Goal: Submit feedback/report problem: Submit feedback/report problem

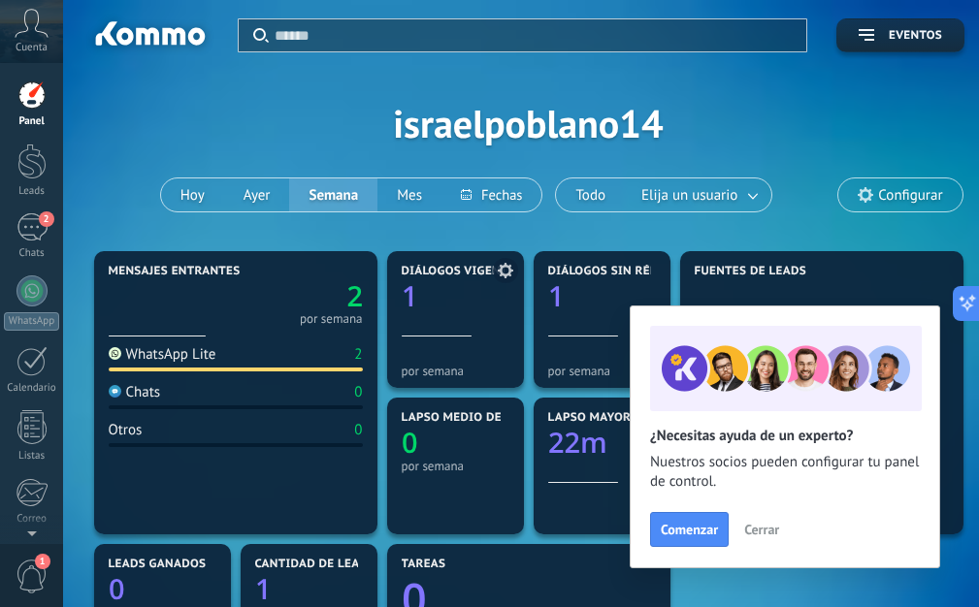
click at [454, 295] on icon "1" at bounding box center [456, 292] width 108 height 28
click at [786, 106] on div "Aplicar Eventos israelpoblano14 [DATE] [DATE] Semana Mes Todo Elija un usuario …" at bounding box center [528, 123] width 872 height 246
click at [759, 530] on span "Cerrar" at bounding box center [761, 530] width 35 height 14
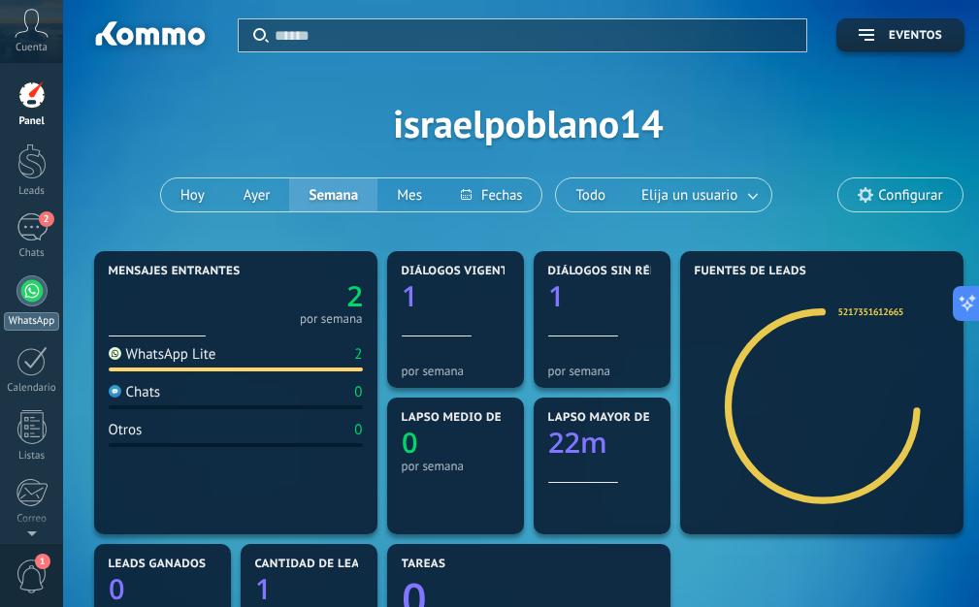
click at [22, 288] on div at bounding box center [31, 291] width 31 height 31
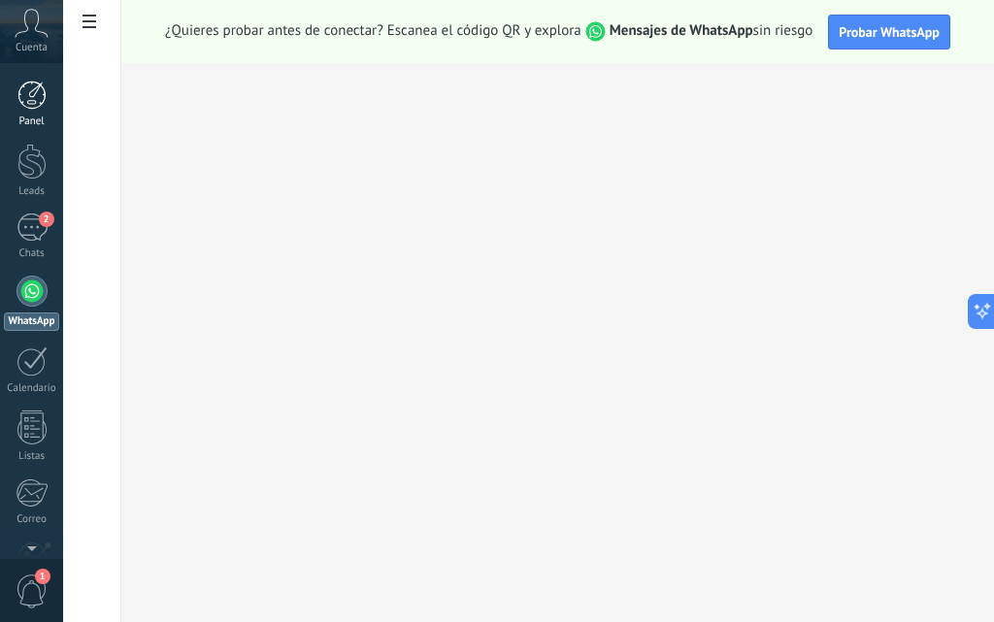
click at [31, 108] on div at bounding box center [31, 95] width 29 height 29
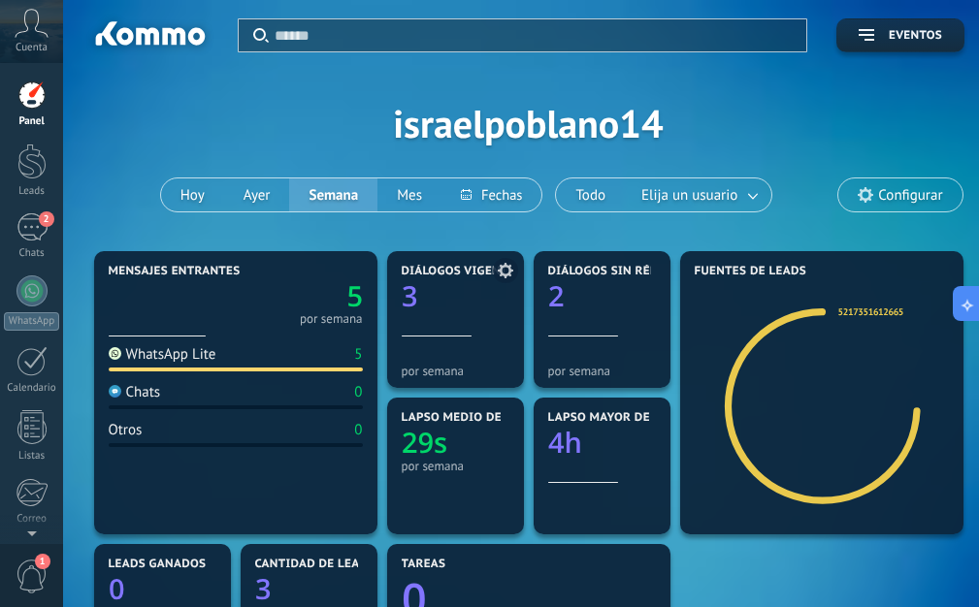
click at [455, 293] on icon "3" at bounding box center [456, 292] width 108 height 28
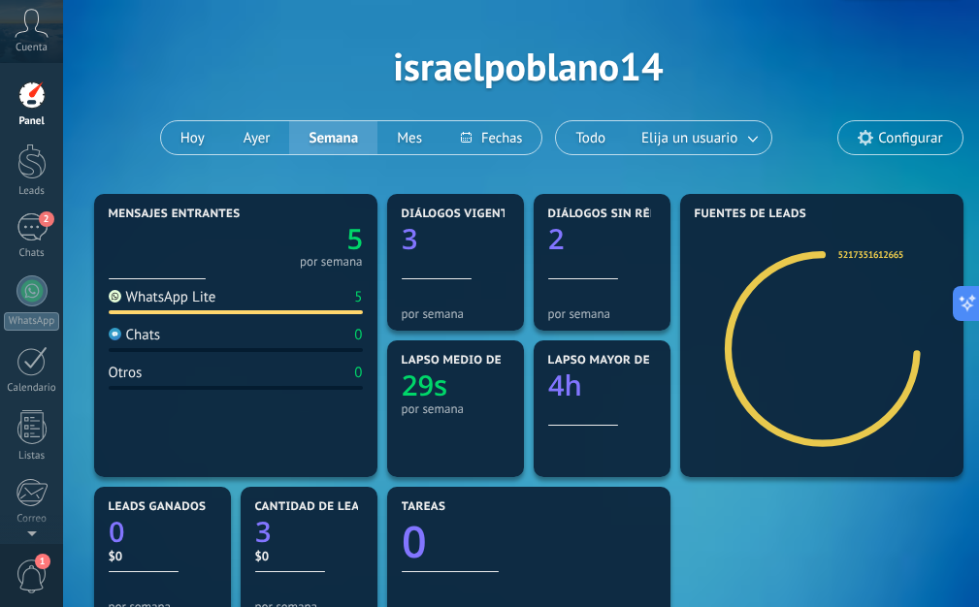
scroll to position [97, 0]
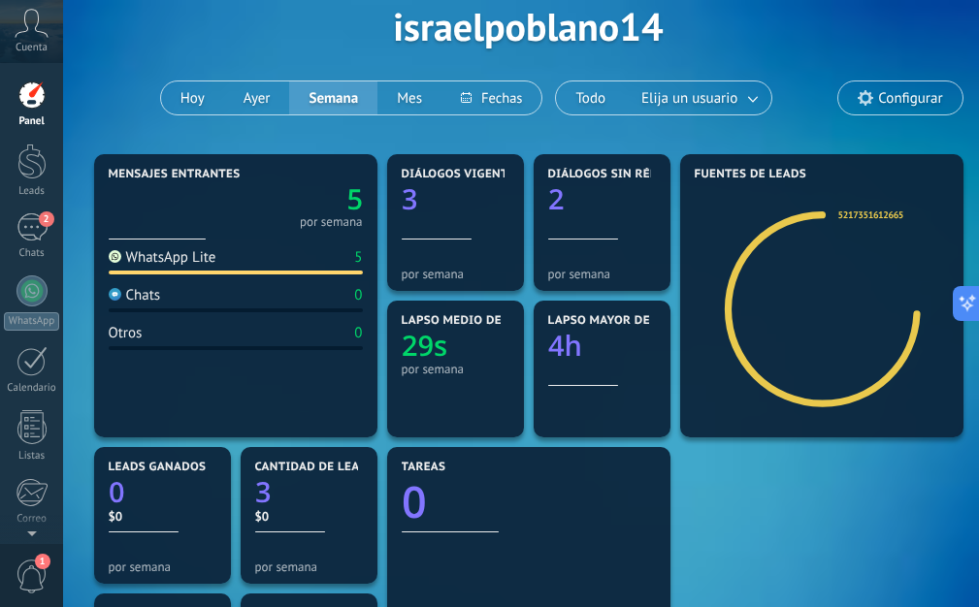
click at [241, 261] on div "WhatsApp Lite 5" at bounding box center [236, 261] width 254 height 26
drag, startPoint x: 602, startPoint y: 223, endPoint x: 592, endPoint y: 214, distance: 13.1
click at [223, 198] on div "5 por semana" at bounding box center [236, 204] width 254 height 46
click at [187, 93] on button "Hoy" at bounding box center [192, 98] width 63 height 33
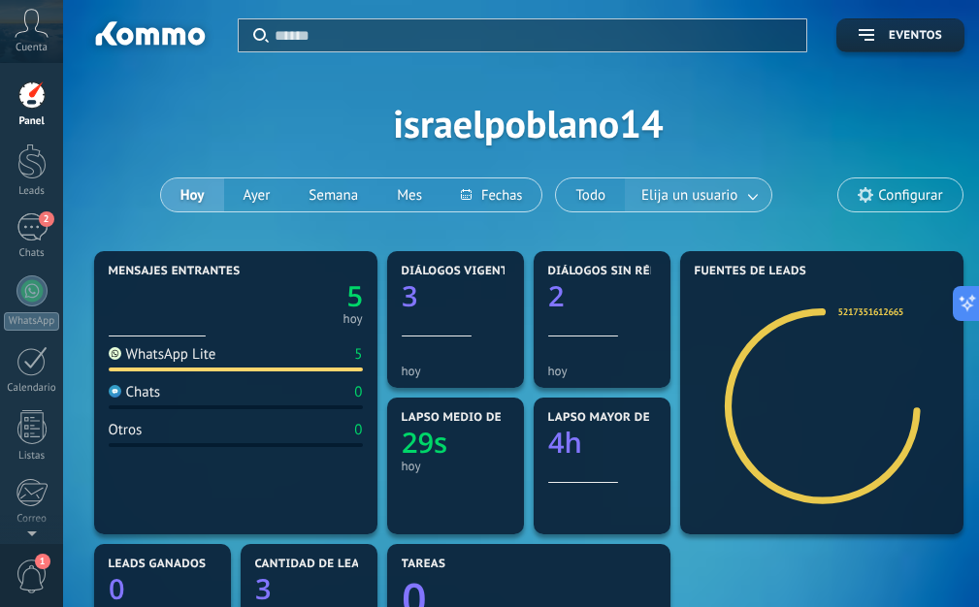
click at [750, 199] on link at bounding box center [753, 196] width 35 height 32
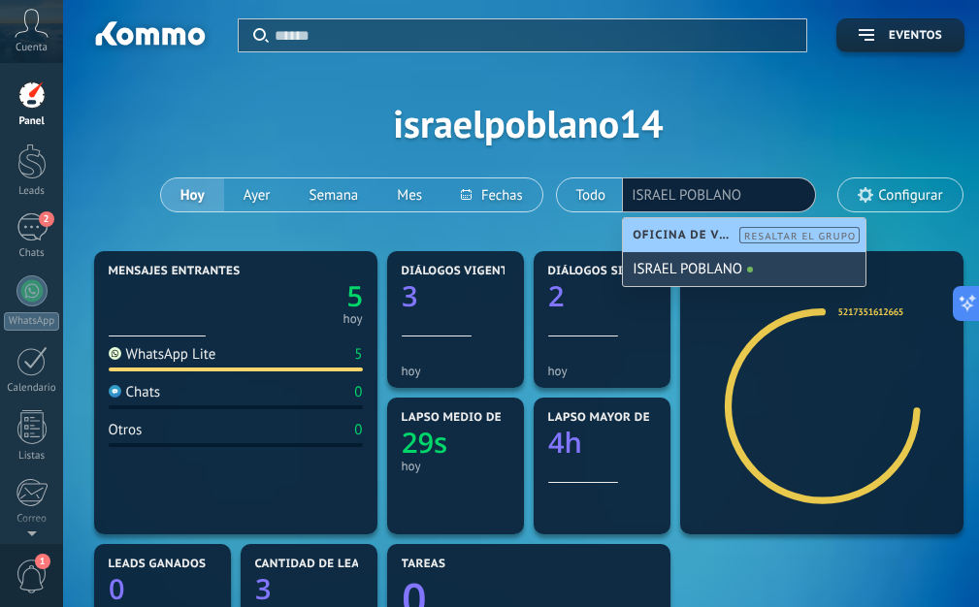
click at [703, 274] on div "ISRAEL POBLANO" at bounding box center [744, 269] width 243 height 34
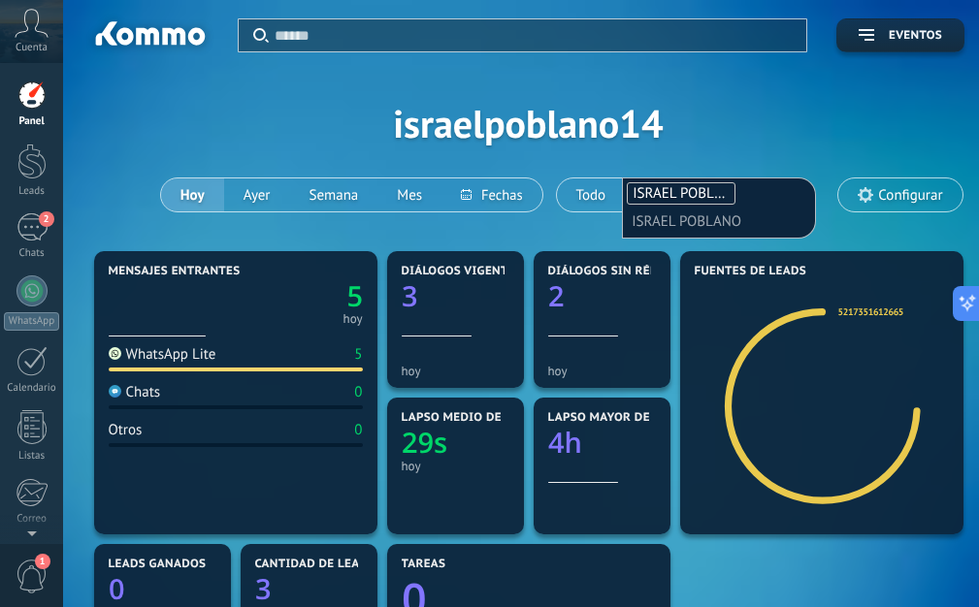
click at [689, 229] on input "text" at bounding box center [680, 221] width 97 height 27
click at [800, 131] on div "Aplicar Eventos israelpoblano14 [DATE] [DATE] Semana Mes Todo Elija un usuario …" at bounding box center [528, 123] width 872 height 246
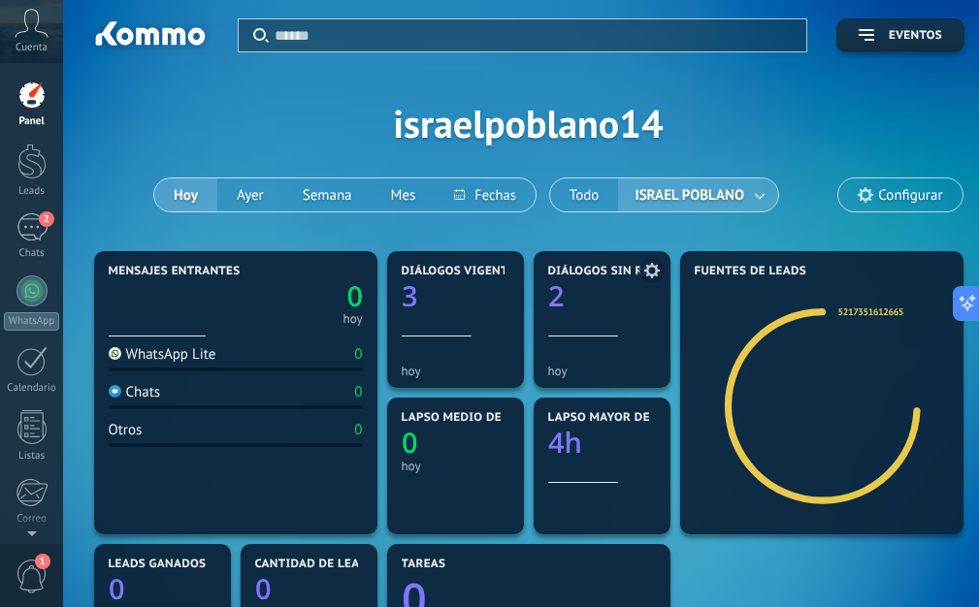
click at [653, 268] on icon at bounding box center [652, 271] width 16 height 16
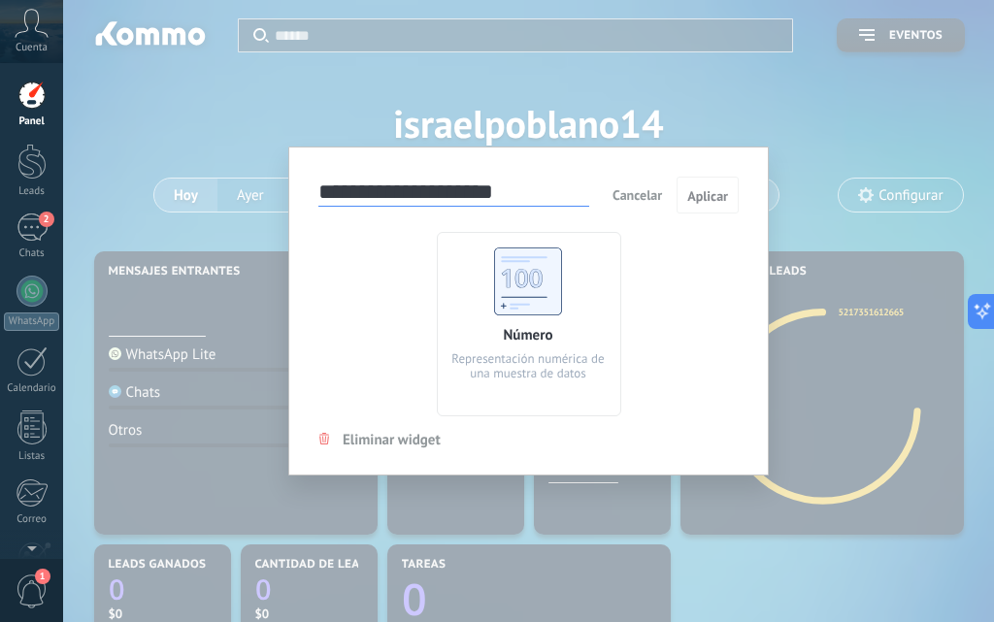
click at [709, 107] on div "**********" at bounding box center [528, 311] width 930 height 622
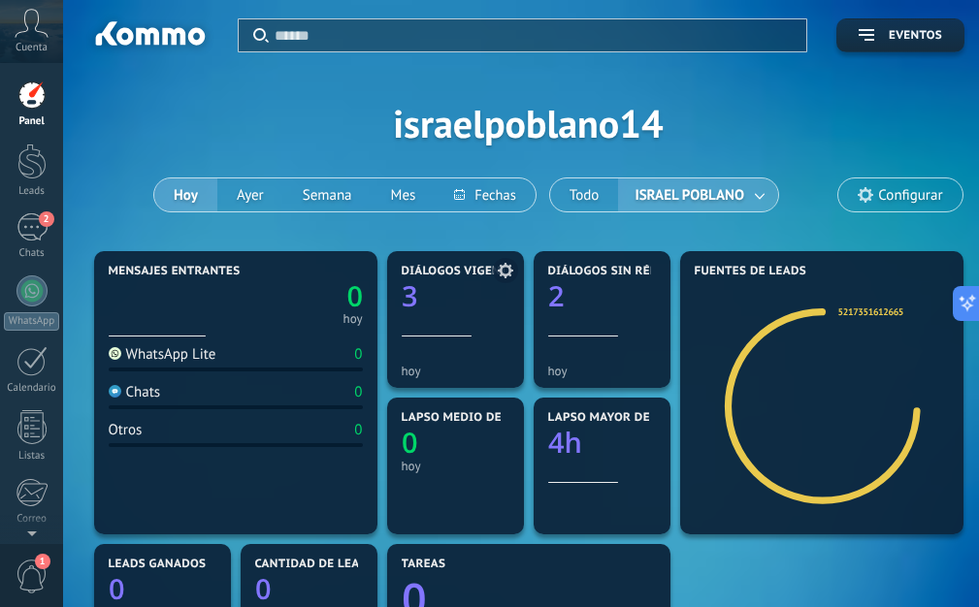
click at [506, 273] on icon at bounding box center [506, 271] width 16 height 16
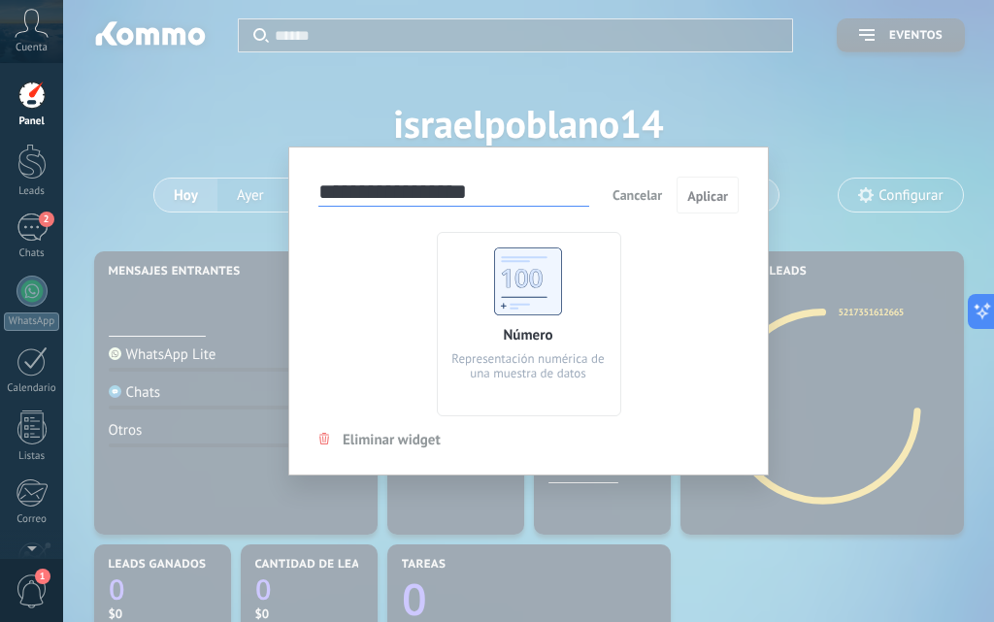
click at [748, 94] on div "**********" at bounding box center [528, 311] width 930 height 622
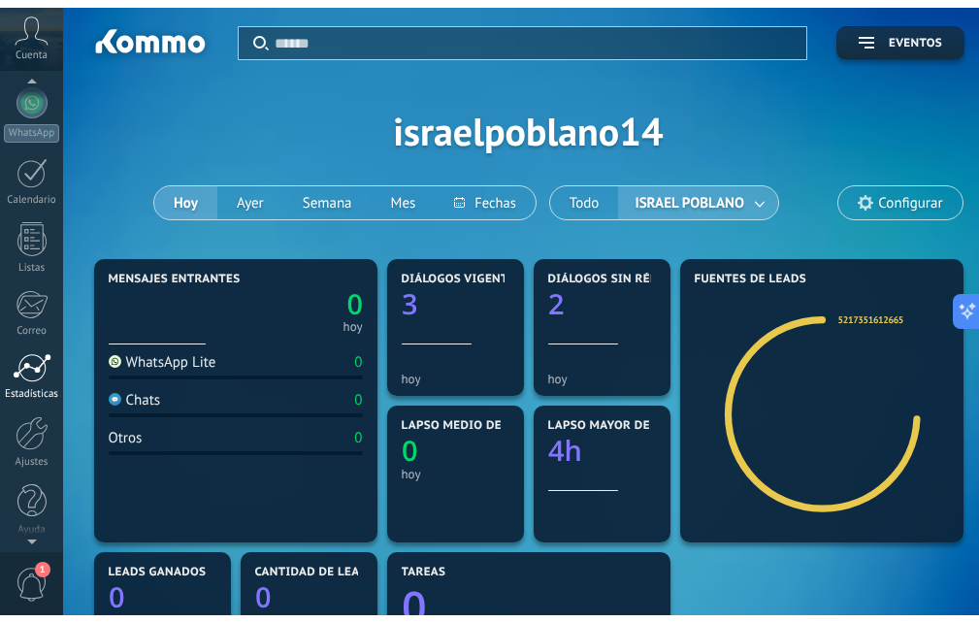
scroll to position [200, 0]
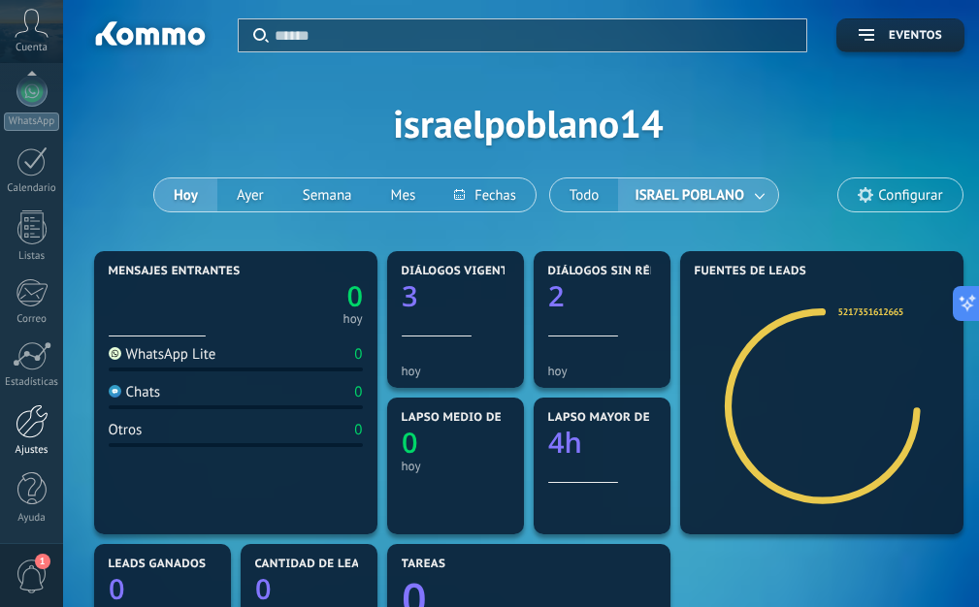
click at [26, 424] on div at bounding box center [32, 422] width 33 height 34
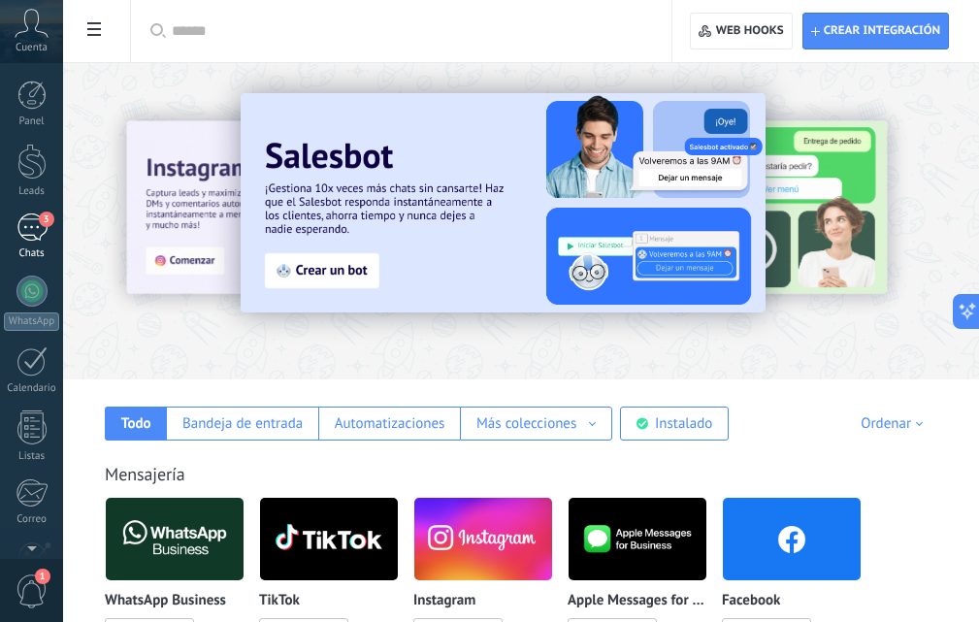
click at [32, 218] on div "3" at bounding box center [31, 227] width 31 height 28
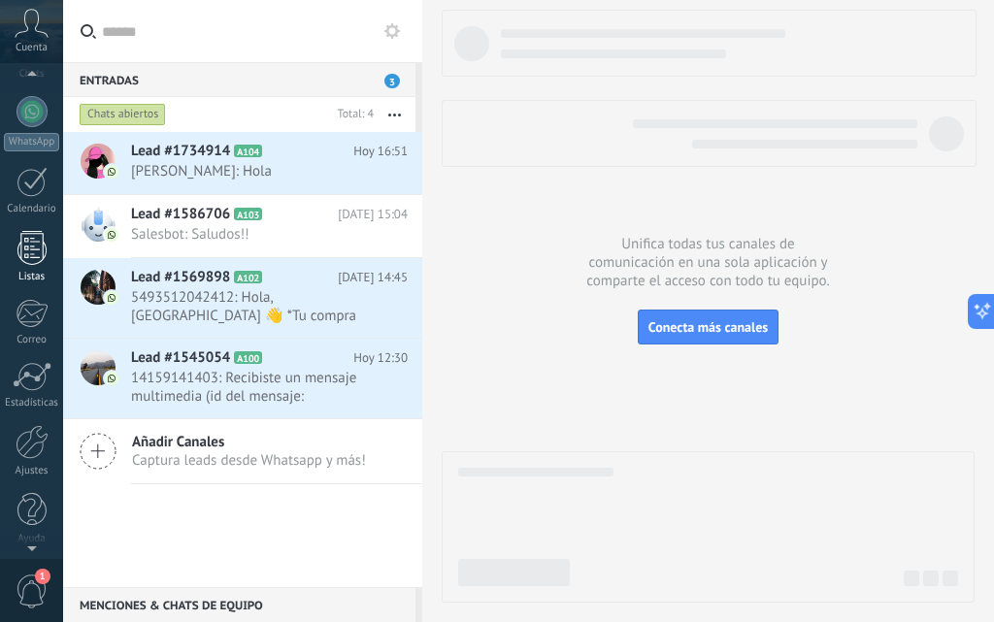
scroll to position [185, 0]
click at [36, 436] on div at bounding box center [32, 436] width 33 height 34
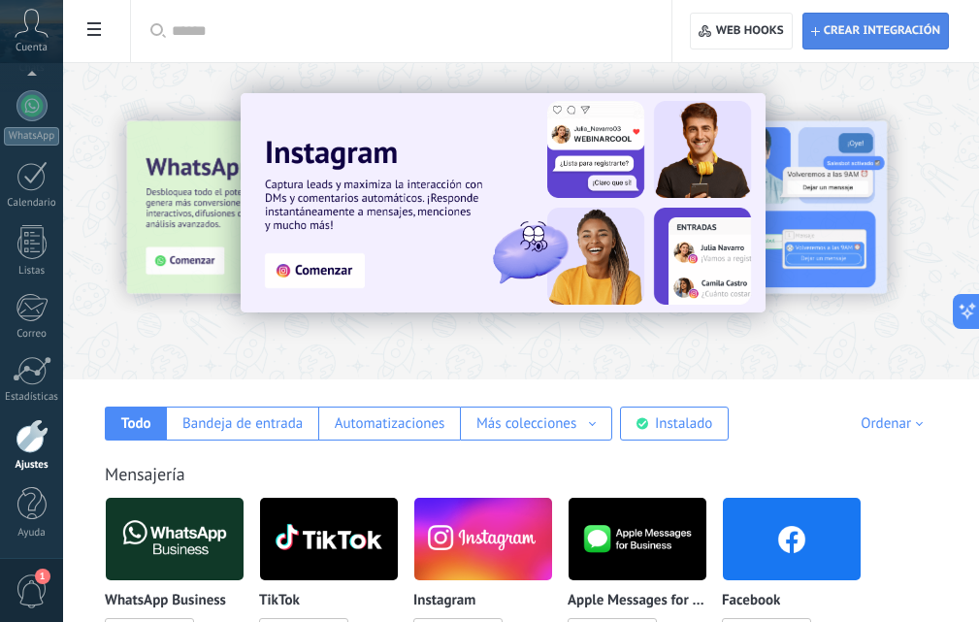
click at [898, 20] on span "Crear integración" at bounding box center [875, 31] width 129 height 35
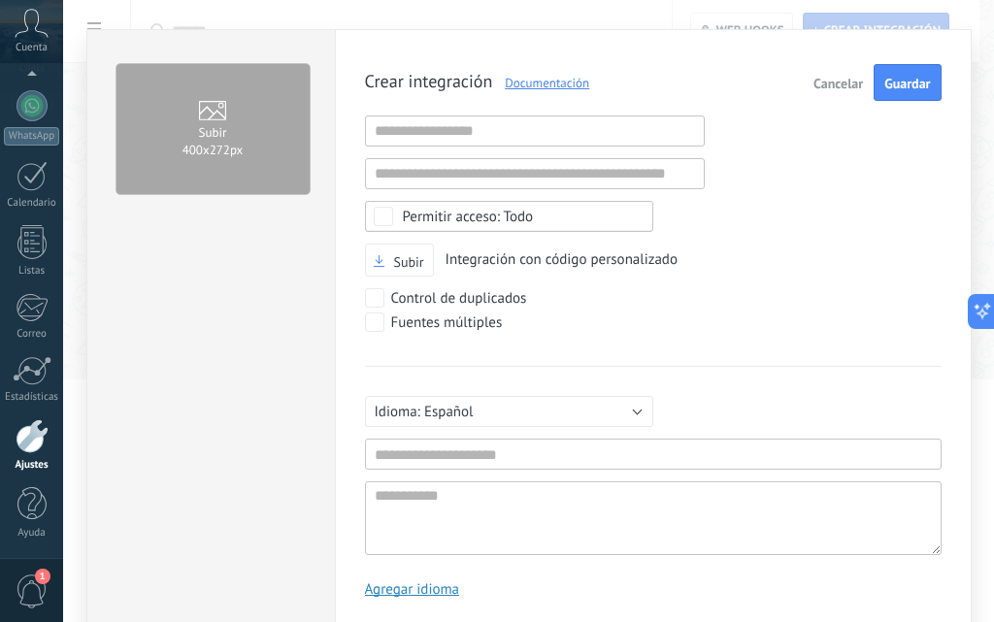
scroll to position [18, 0]
click at [977, 323] on button at bounding box center [977, 311] width 35 height 35
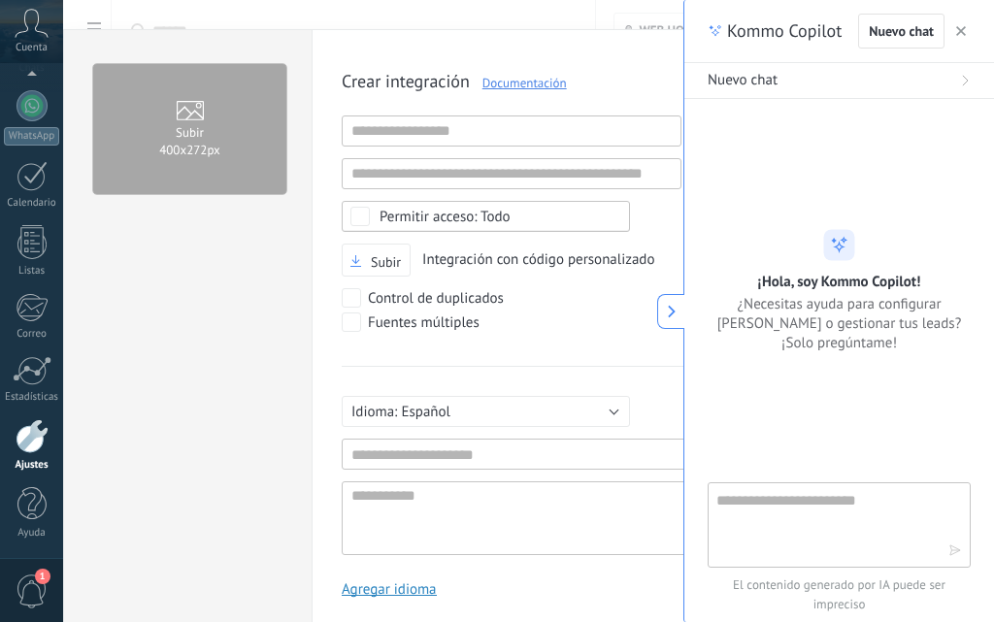
click at [756, 500] on textarea at bounding box center [825, 524] width 218 height 70
type textarea "**********"
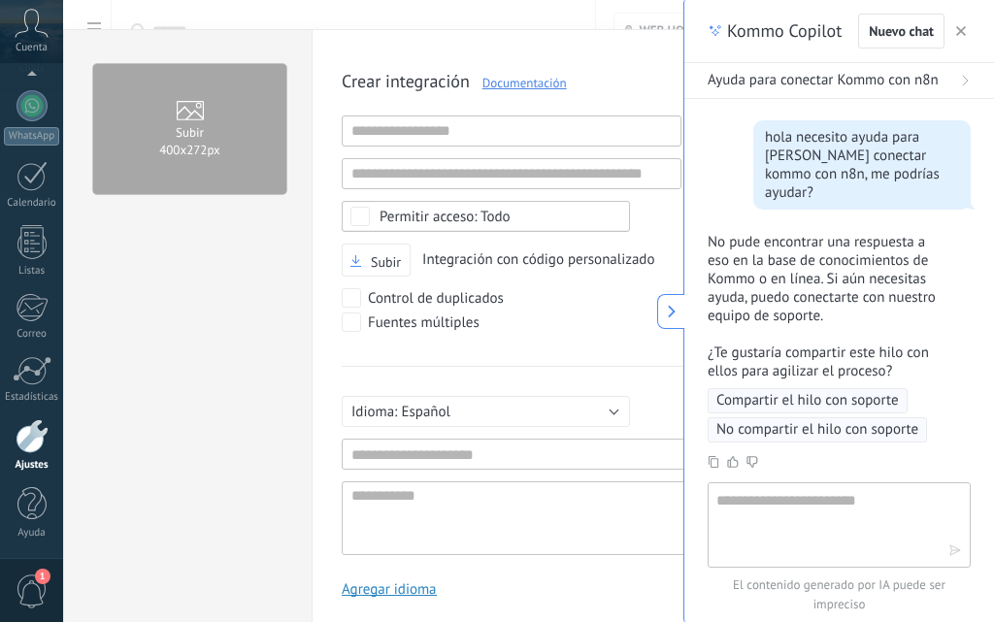
scroll to position [144, 0]
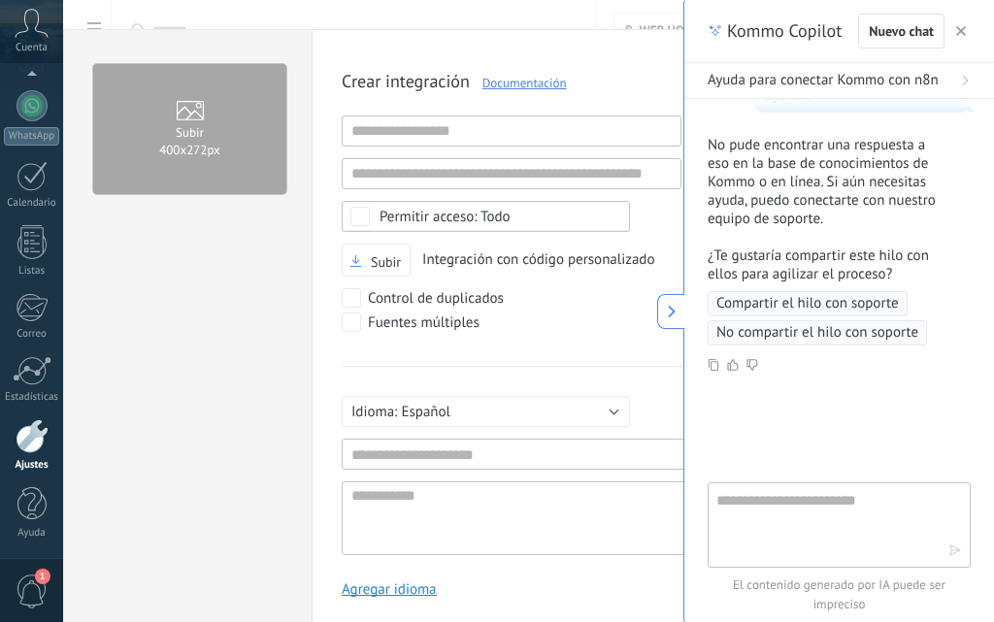
click at [808, 294] on span "Compartir el hilo con soporte" at bounding box center [807, 303] width 182 height 19
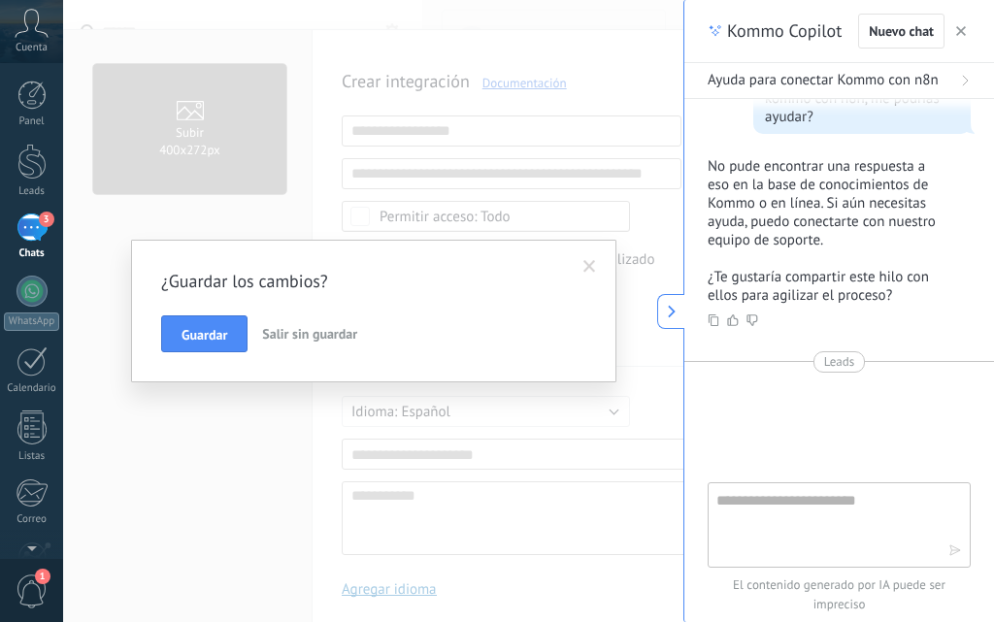
scroll to position [18, 0]
click at [211, 343] on button "Guardar" at bounding box center [204, 333] width 86 height 37
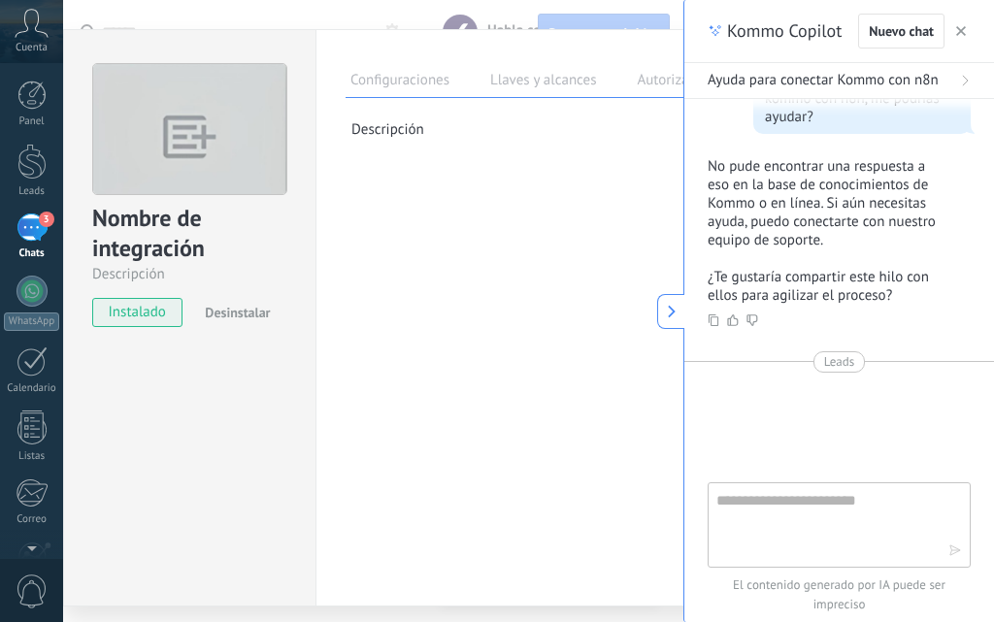
click at [363, 140] on div "Configuraciones Llaves y alcances Autorizaciones Editar Clave secreta: Generar …" at bounding box center [631, 112] width 572 height 97
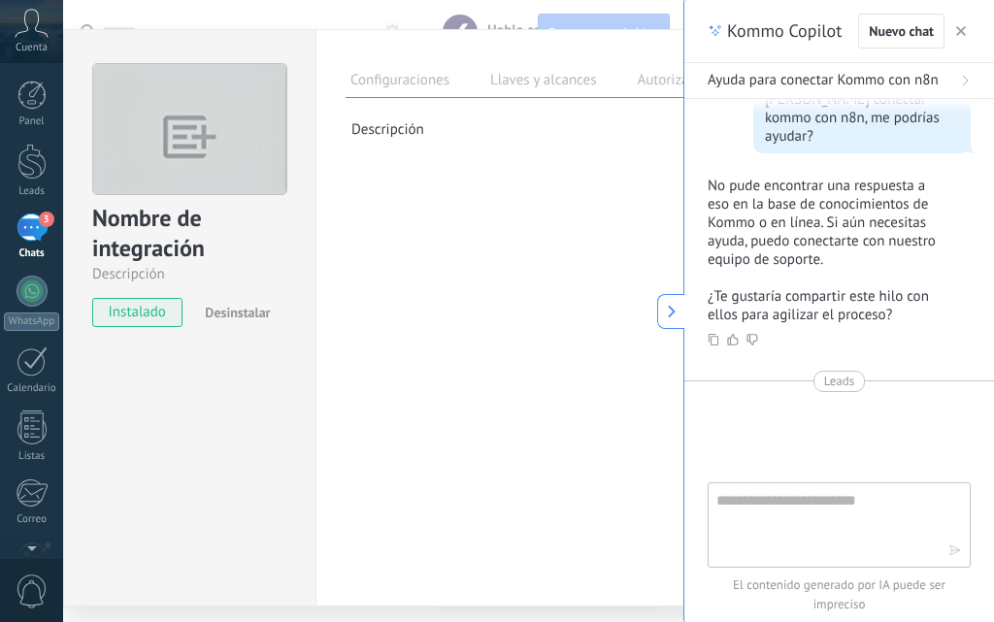
scroll to position [122, 0]
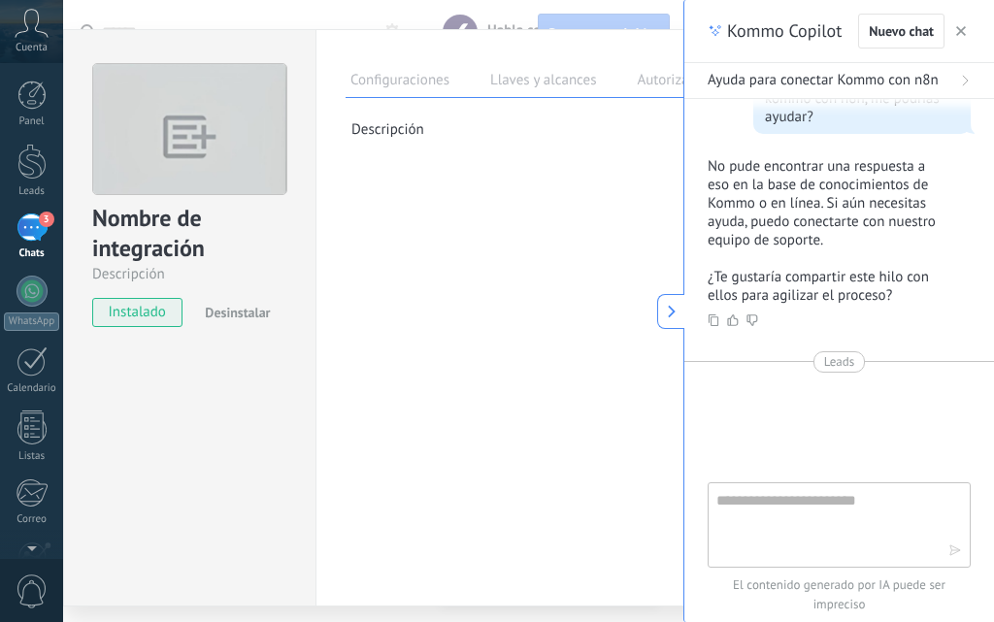
click at [666, 305] on icon at bounding box center [672, 312] width 14 height 14
type textarea "**********"
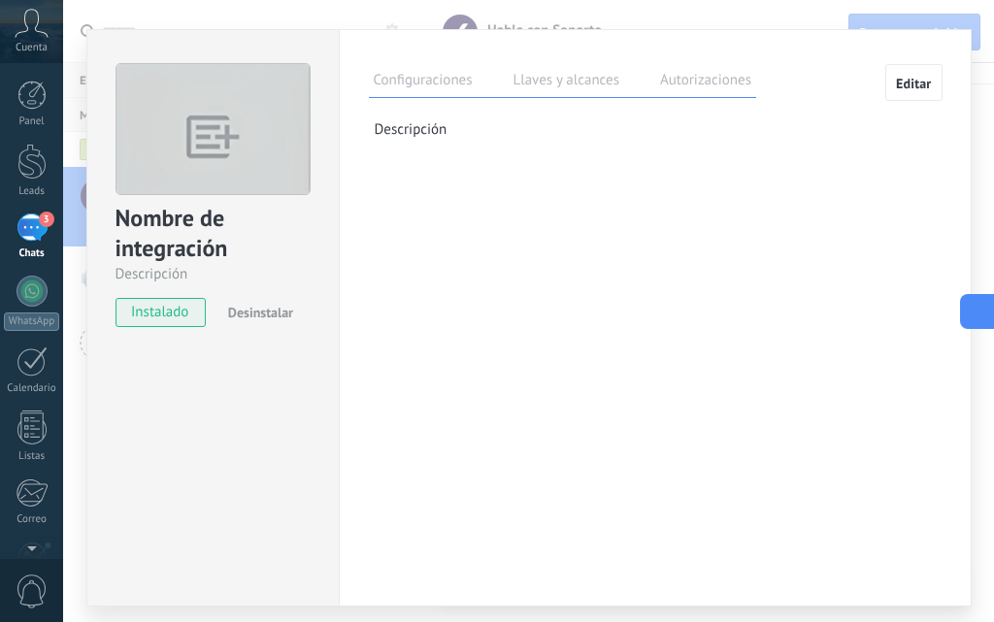
scroll to position [18, 0]
click at [28, 220] on div "3" at bounding box center [31, 227] width 31 height 28
